Goal: Navigation & Orientation: Understand site structure

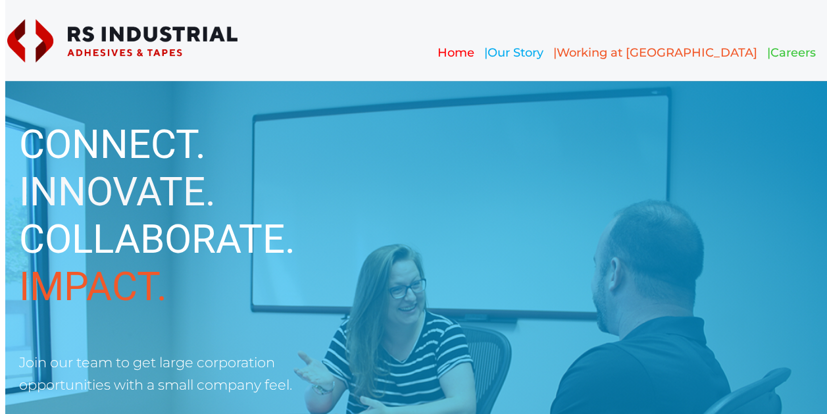
click at [543, 55] on span "Our Story" at bounding box center [515, 52] width 56 height 14
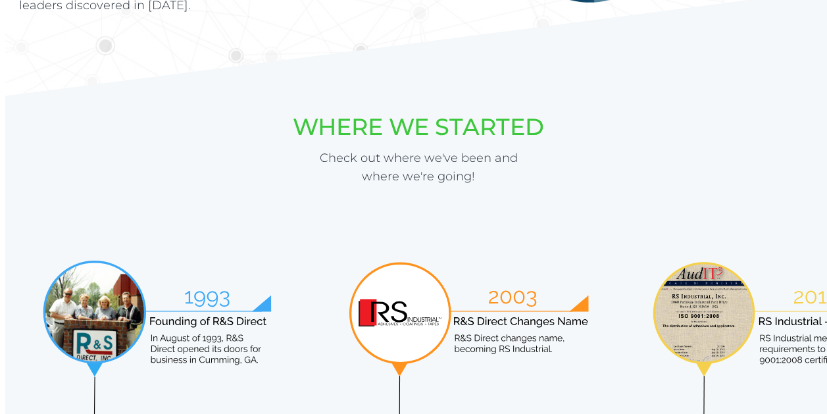
scroll to position [526, 0]
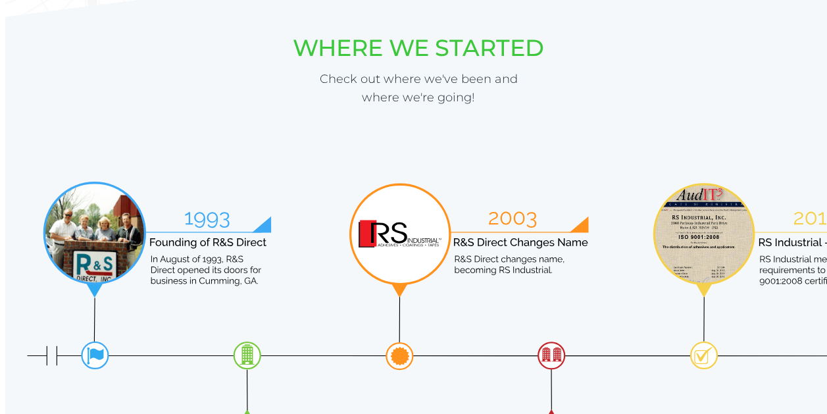
click at [105, 241] on img at bounding box center [545, 354] width 1052 height 395
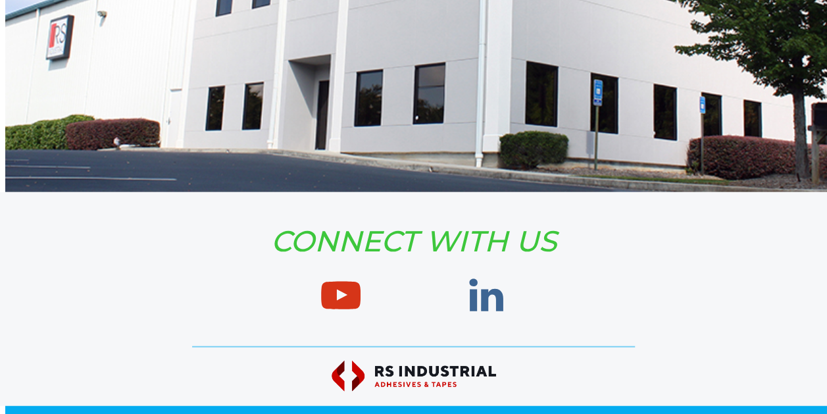
scroll to position [1400, 0]
